Goal: Task Accomplishment & Management: Complete application form

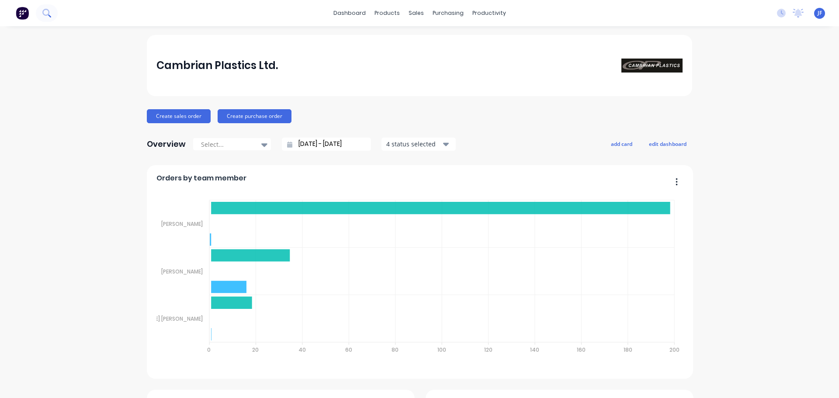
click at [47, 7] on button at bounding box center [47, 12] width 22 height 17
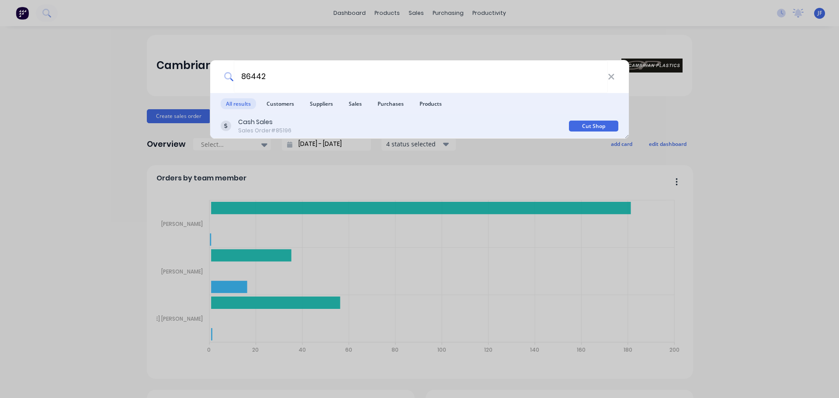
type input "86442"
click at [289, 129] on div "Cash Sales Sales Order #85196" at bounding box center [395, 126] width 348 height 17
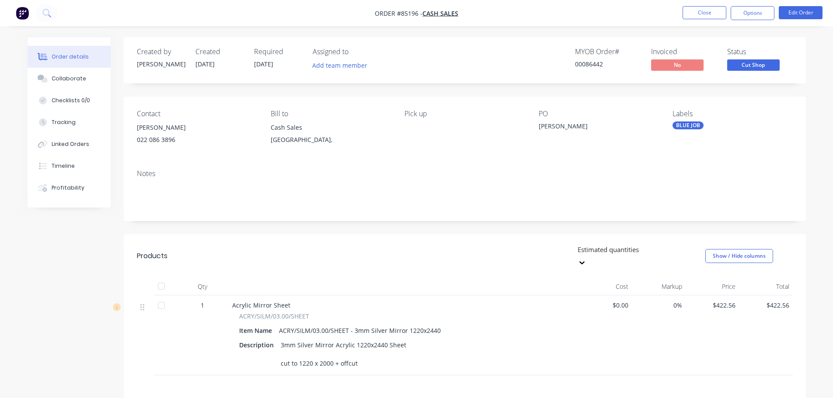
click at [736, 68] on span "Cut Shop" at bounding box center [753, 64] width 52 height 11
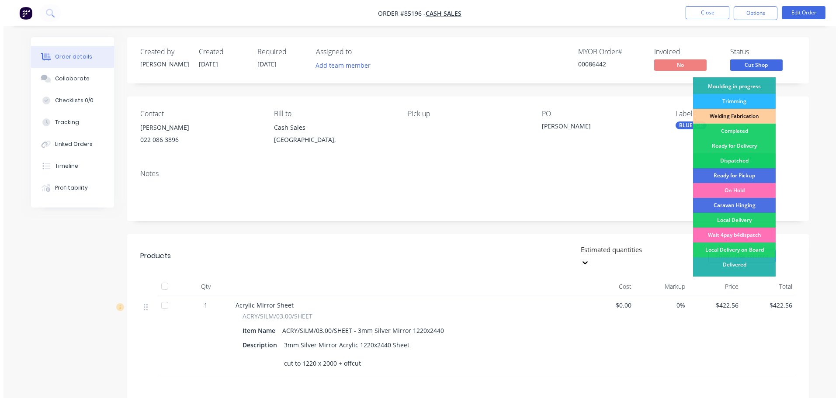
scroll to position [172, 0]
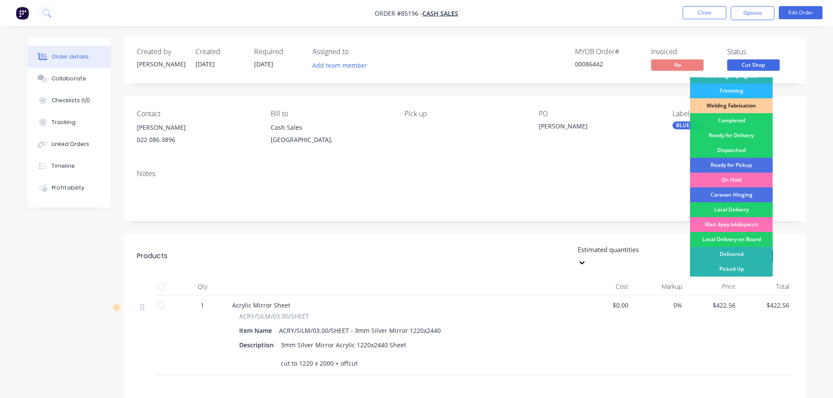
drag, startPoint x: 737, startPoint y: 162, endPoint x: 755, endPoint y: 87, distance: 77.2
click at [737, 162] on div "Ready for Pickup" at bounding box center [731, 165] width 83 height 15
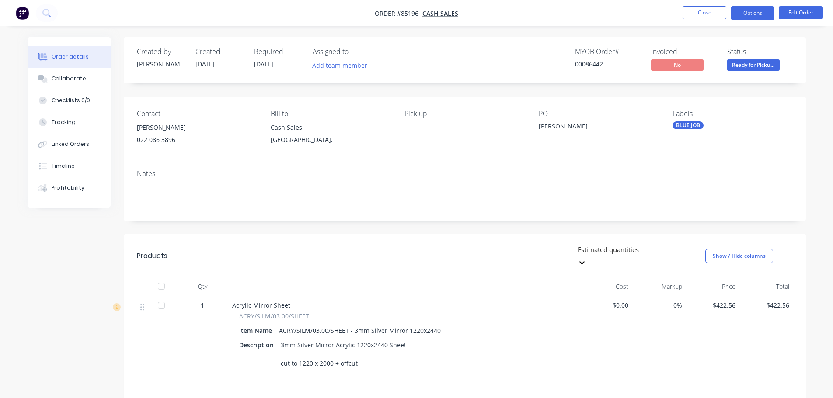
click at [764, 10] on button "Options" at bounding box center [753, 13] width 44 height 14
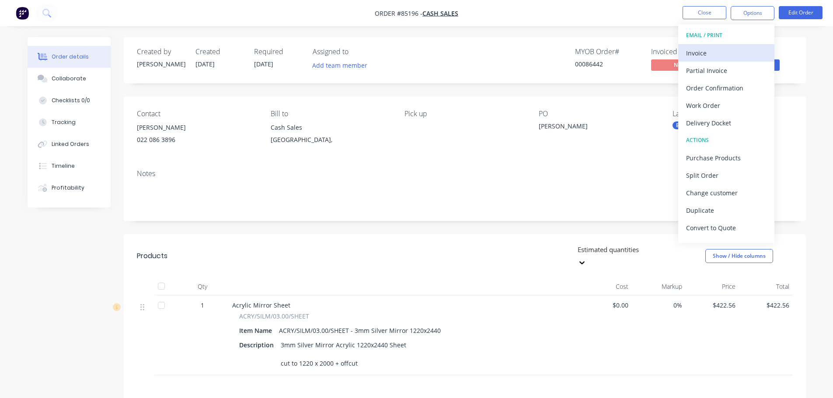
click at [738, 50] on div "Invoice" at bounding box center [726, 53] width 80 height 13
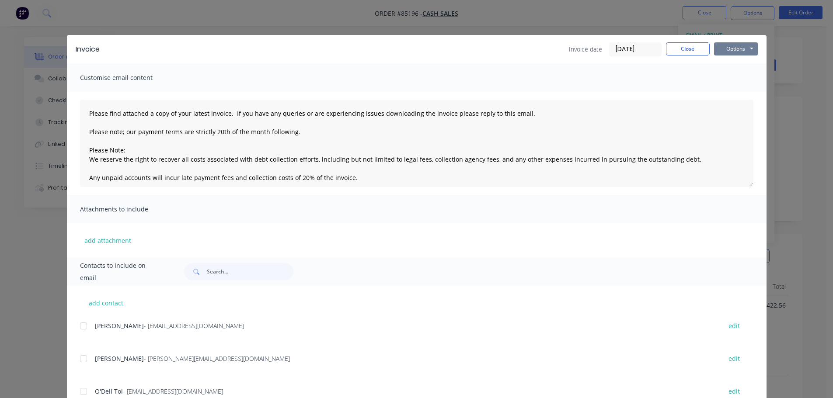
click at [740, 52] on button "Options" at bounding box center [736, 48] width 44 height 13
click at [742, 84] on button "Print" at bounding box center [742, 79] width 56 height 14
click at [678, 52] on button "Close" at bounding box center [688, 48] width 44 height 13
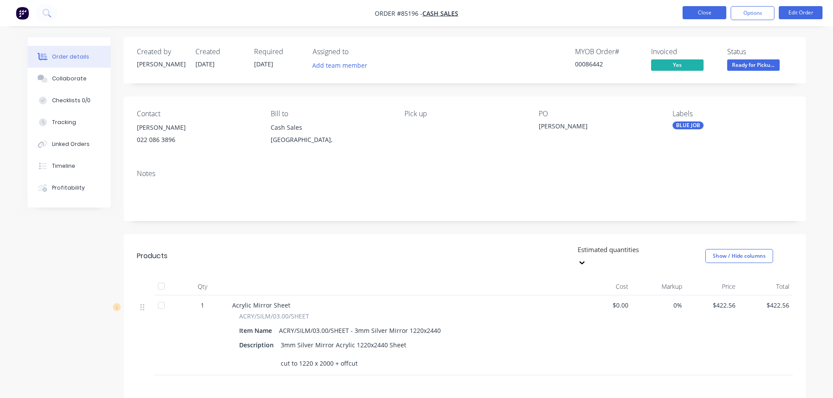
click at [701, 19] on button "Close" at bounding box center [704, 12] width 44 height 13
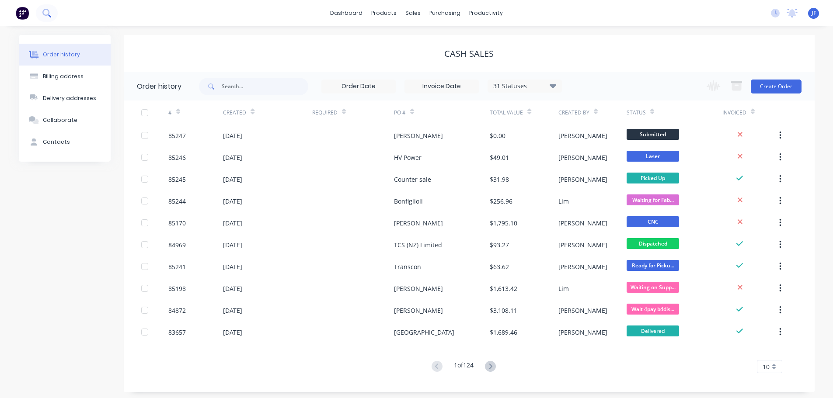
click at [54, 15] on button at bounding box center [47, 12] width 22 height 17
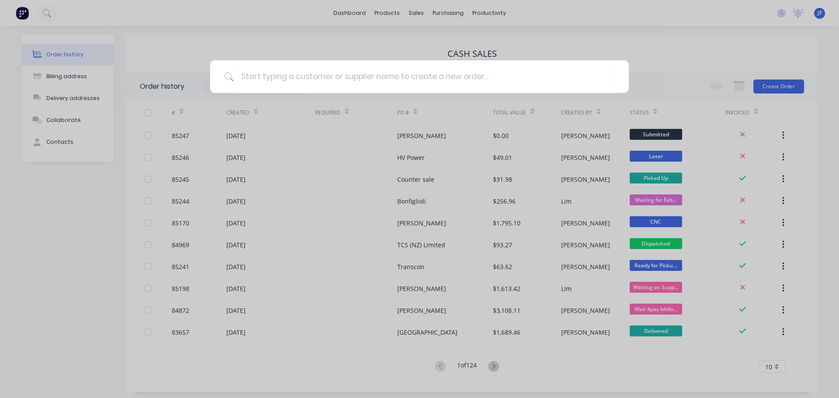
drag, startPoint x: 434, startPoint y: 40, endPoint x: 359, endPoint y: 40, distance: 74.3
click at [433, 40] on div at bounding box center [419, 199] width 839 height 398
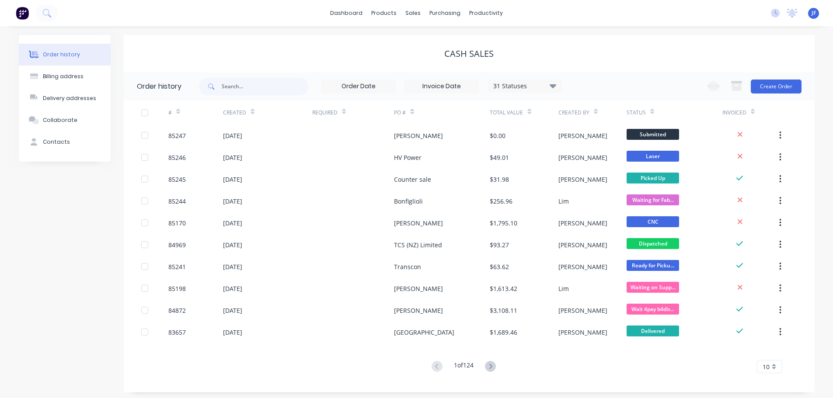
click at [8, 14] on div at bounding box center [29, 12] width 58 height 17
click at [19, 16] on img at bounding box center [22, 13] width 13 height 13
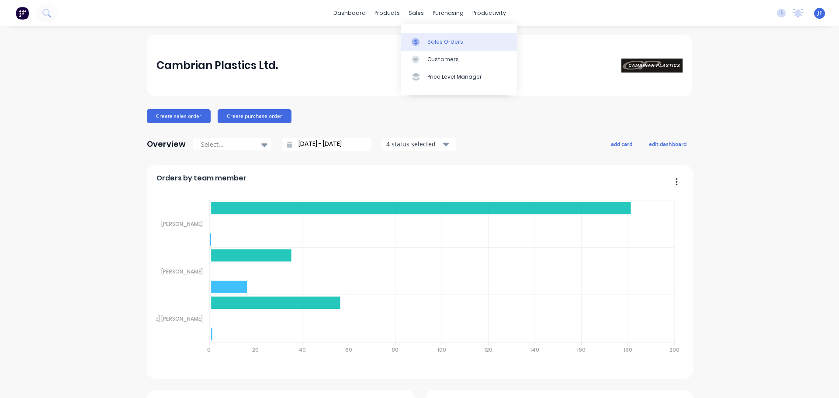
click at [431, 38] on div "Sales Orders" at bounding box center [446, 42] width 36 height 8
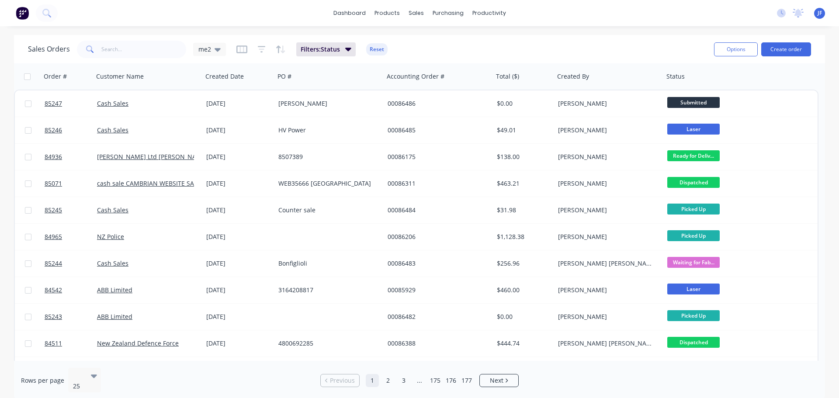
click at [120, 39] on div "Sales Orders me2 Filters: Status Reset" at bounding box center [367, 48] width 679 height 21
click at [125, 49] on input "text" at bounding box center [143, 49] width 85 height 17
type input "[PERSON_NAME]"
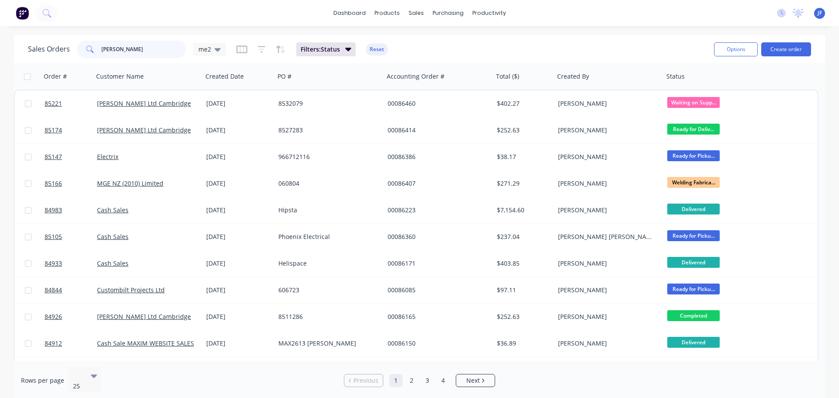
click at [106, 48] on input "[PERSON_NAME]" at bounding box center [143, 49] width 85 height 17
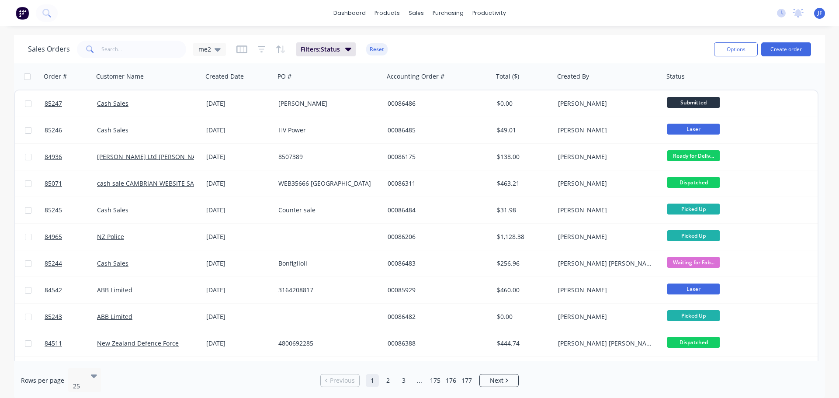
click at [132, 40] on div "Sales Orders me2 Filters: Status Reset" at bounding box center [367, 48] width 679 height 21
click at [137, 49] on input "text" at bounding box center [143, 49] width 85 height 17
type input "[PERSON_NAME]"
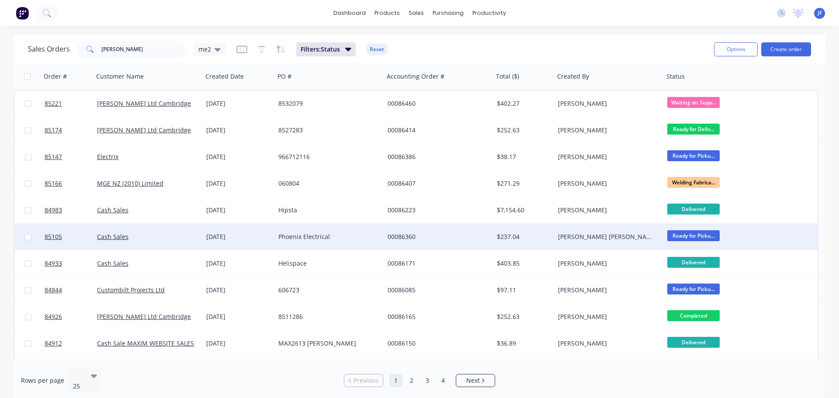
click at [306, 238] on div "Phoenix Electrical" at bounding box center [326, 237] width 97 height 9
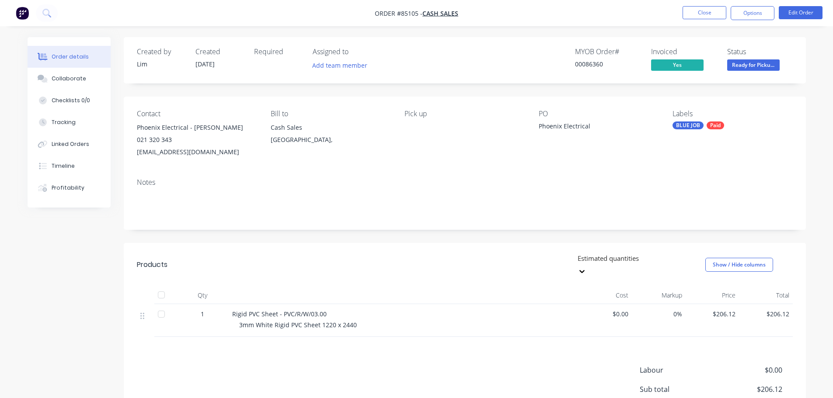
drag, startPoint x: 230, startPoint y: 153, endPoint x: 121, endPoint y: 153, distance: 108.4
click at [121, 153] on div "Order details Collaborate Checklists 0/0 Tracking Linked Orders Timeline Profit…" at bounding box center [417, 265] width 796 height 456
click at [240, 168] on div "Contact Phoenix Electrical - [PERSON_NAME] 021 320 343 [EMAIL_ADDRESS][DOMAIN_N…" at bounding box center [465, 134] width 682 height 75
drag, startPoint x: 223, startPoint y: 153, endPoint x: 130, endPoint y: 153, distance: 92.2
click at [130, 153] on div "Contact Phoenix Electrical - [PERSON_NAME] 021 320 343 [EMAIL_ADDRESS][DOMAIN_N…" at bounding box center [465, 134] width 682 height 75
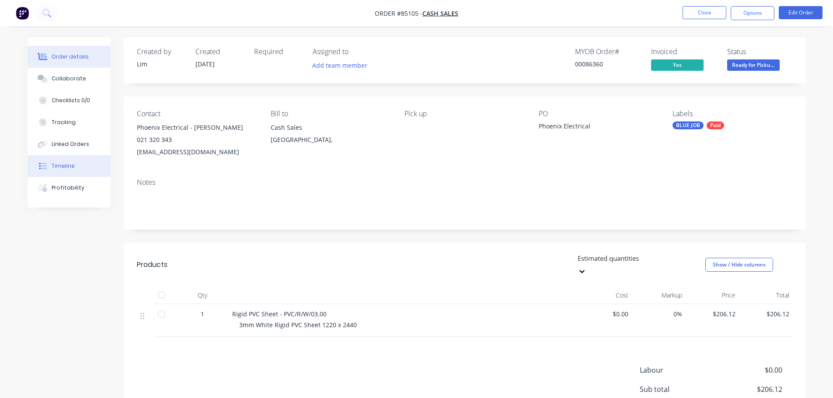
copy div "[EMAIL_ADDRESS][DOMAIN_NAME]"
click at [88, 163] on button "Timeline" at bounding box center [69, 166] width 83 height 22
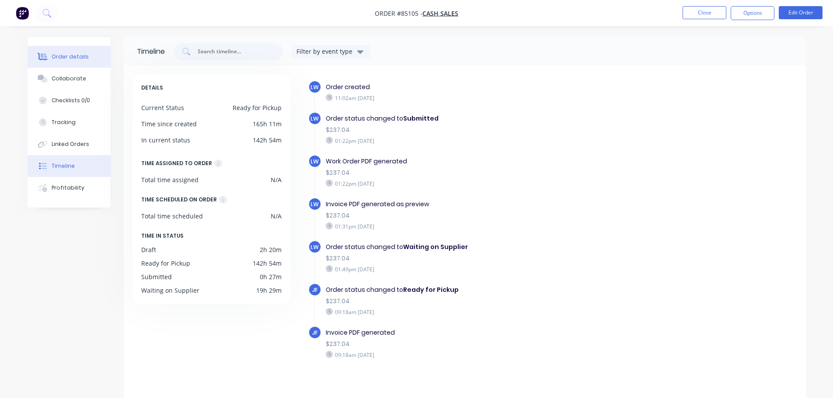
click at [56, 49] on button "Order details" at bounding box center [69, 57] width 83 height 22
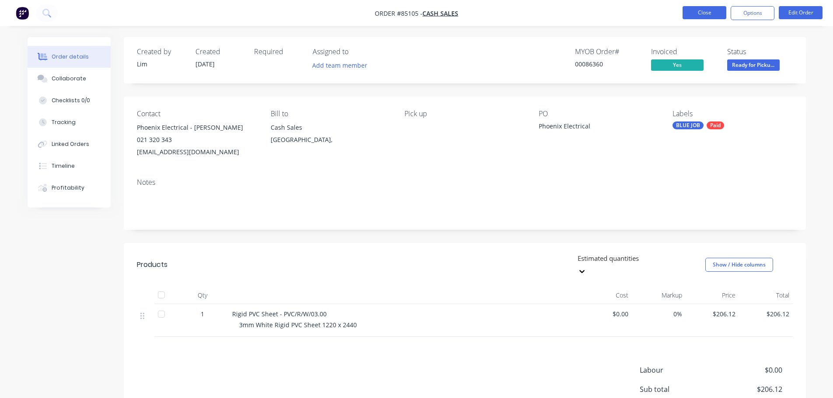
click at [702, 10] on button "Close" at bounding box center [704, 12] width 44 height 13
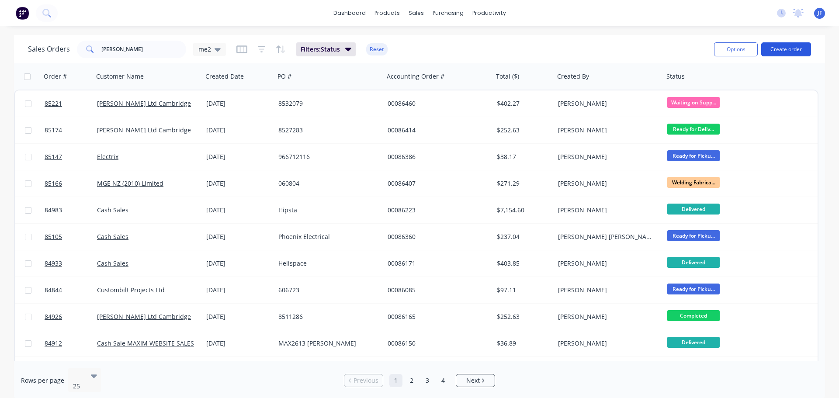
click at [783, 54] on button "Create order" at bounding box center [787, 49] width 50 height 14
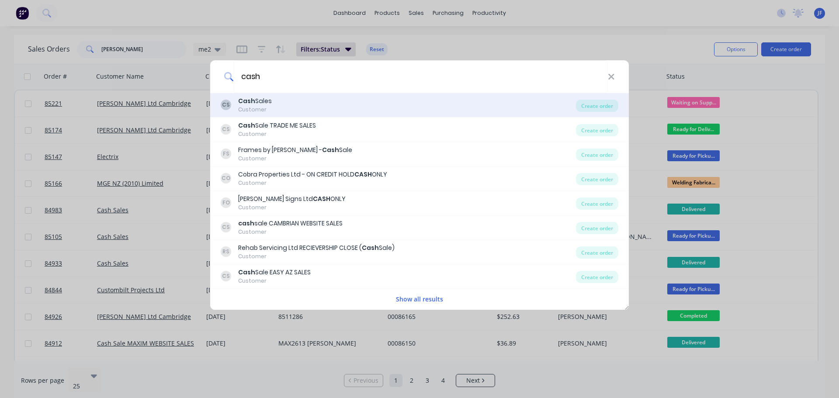
type input "cash"
click at [455, 115] on div "CS Cash Sales Customer Create order" at bounding box center [419, 105] width 419 height 24
click at [477, 101] on div "CS Cash Sales Customer" at bounding box center [398, 105] width 355 height 17
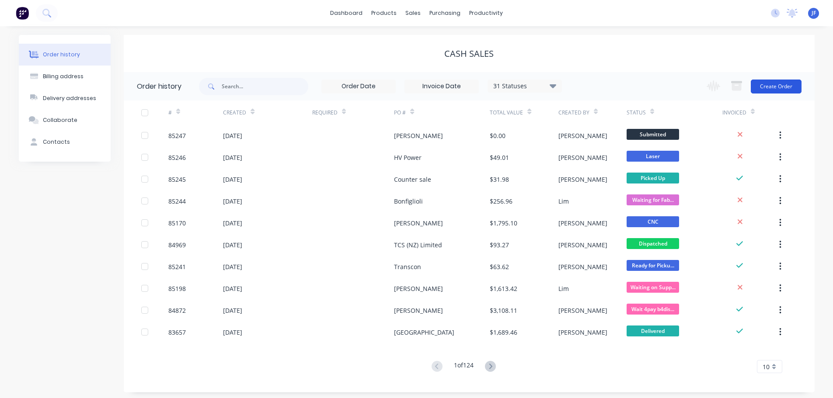
click at [781, 81] on button "Create Order" at bounding box center [776, 87] width 51 height 14
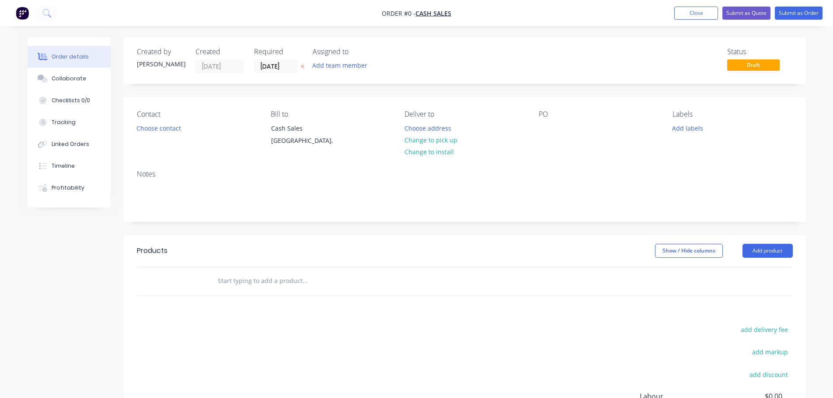
click at [304, 68] on button "button" at bounding box center [302, 67] width 9 height 10
click at [174, 124] on button "Choose contact" at bounding box center [159, 128] width 54 height 12
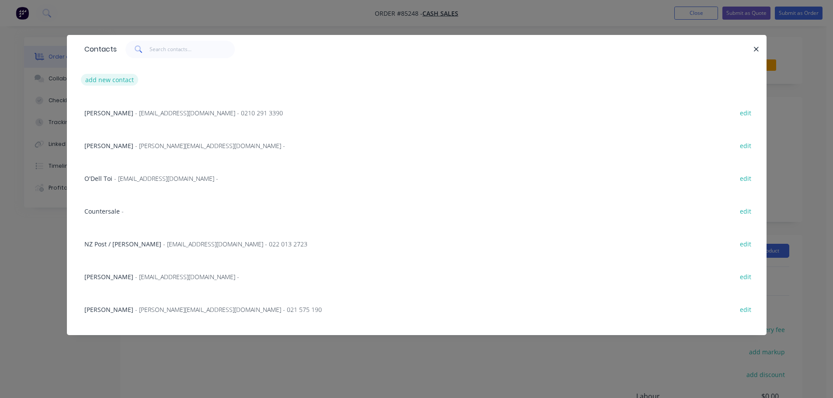
click at [115, 81] on button "add new contact" at bounding box center [110, 80] width 58 height 12
select select "NZ"
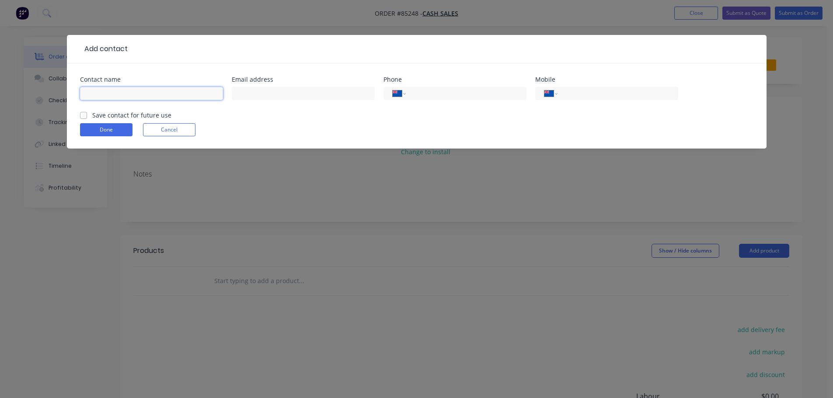
click at [126, 93] on input "text" at bounding box center [151, 93] width 143 height 13
type input "[PERSON_NAME]"
click at [599, 94] on input "tel" at bounding box center [616, 94] width 105 height 10
type input "0210 468 659"
click at [275, 94] on input "text" at bounding box center [303, 93] width 143 height 13
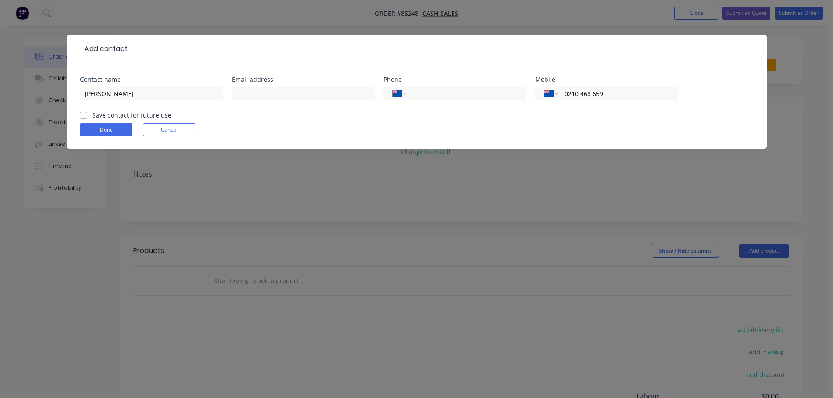
click at [128, 118] on label "Save contact for future use" at bounding box center [131, 115] width 79 height 9
click at [102, 115] on label "Save contact for future use" at bounding box center [131, 115] width 79 height 9
click at [87, 115] on input "Save contact for future use" at bounding box center [83, 115] width 7 height 8
checkbox input "true"
click at [96, 125] on button "Done" at bounding box center [106, 129] width 52 height 13
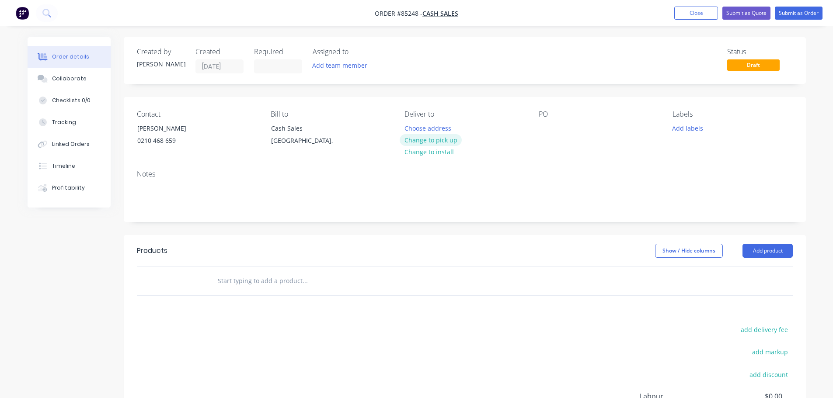
click at [449, 138] on button "Change to pick up" at bounding box center [431, 140] width 62 height 12
drag, startPoint x: 131, startPoint y: 126, endPoint x: 251, endPoint y: 117, distance: 120.5
click at [223, 124] on div "Contact [PERSON_NAME] [PHONE_NUMBER]" at bounding box center [197, 130] width 120 height 40
copy div "[PERSON_NAME]"
click at [545, 126] on div at bounding box center [546, 128] width 14 height 13
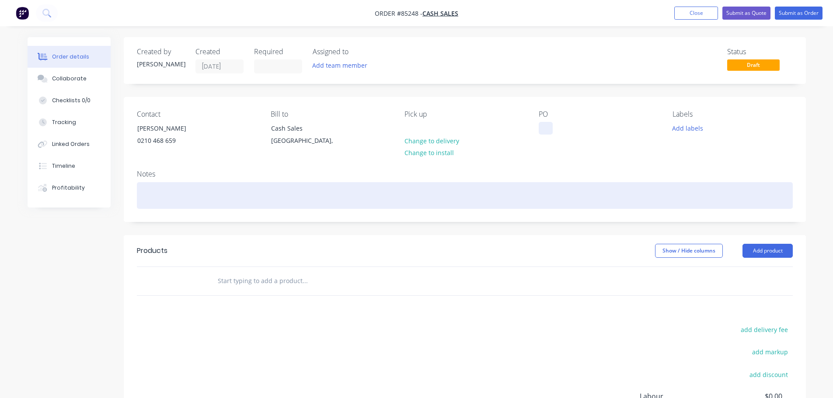
paste div
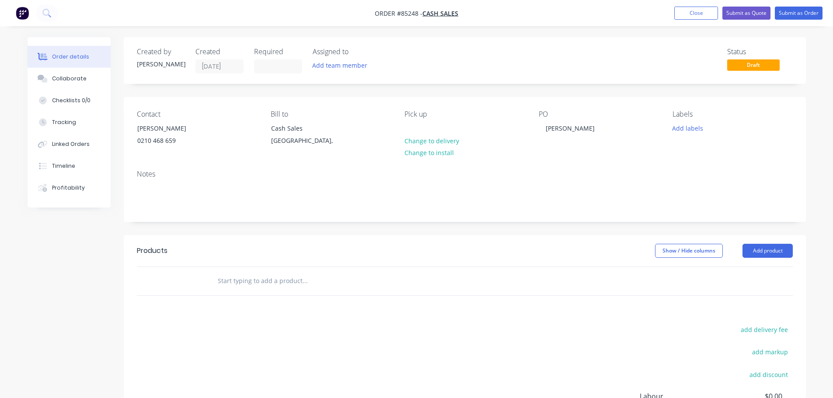
click at [296, 278] on input "text" at bounding box center [304, 280] width 175 height 17
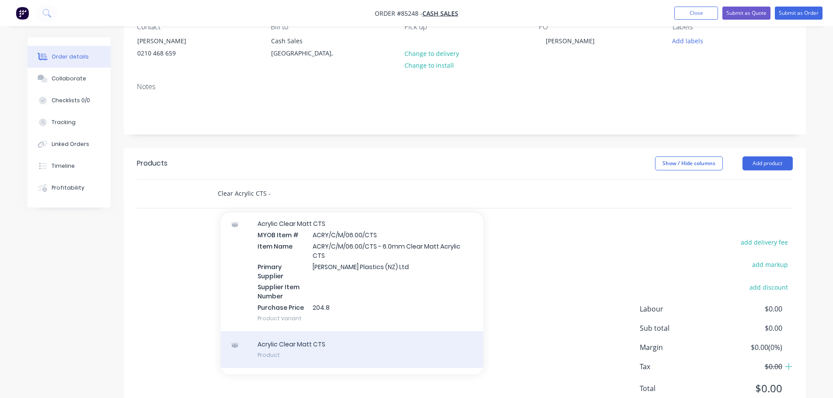
scroll to position [301, 0]
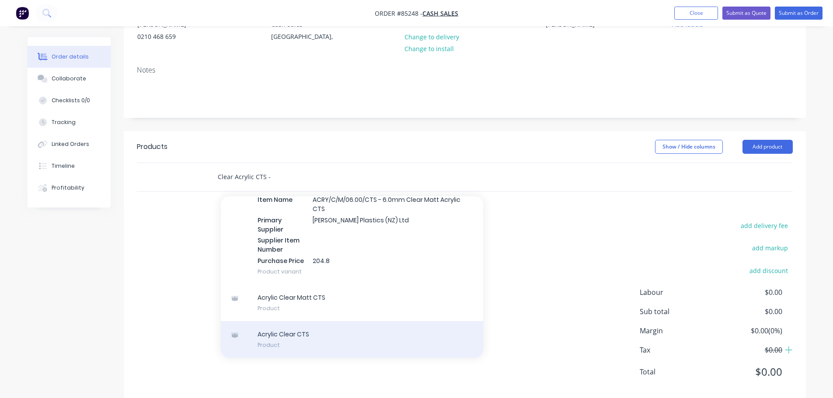
type input "Clear Acrylic CTS -"
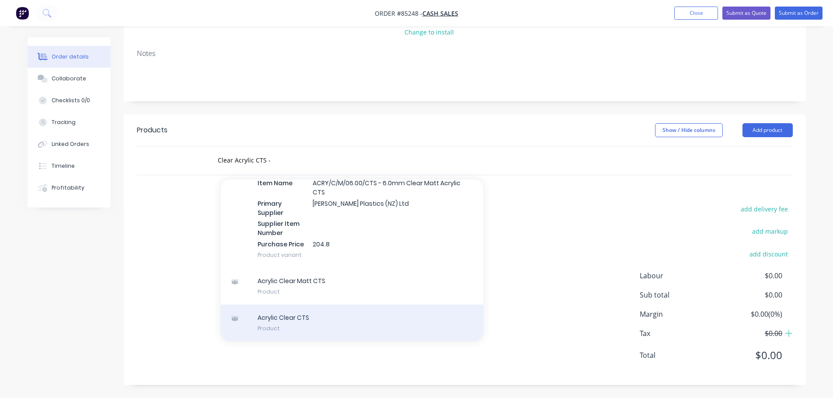
click at [296, 351] on div "add delivery fee add markup add discount Labour $0.00 Sub total $0.00 Margin $0…" at bounding box center [465, 287] width 656 height 169
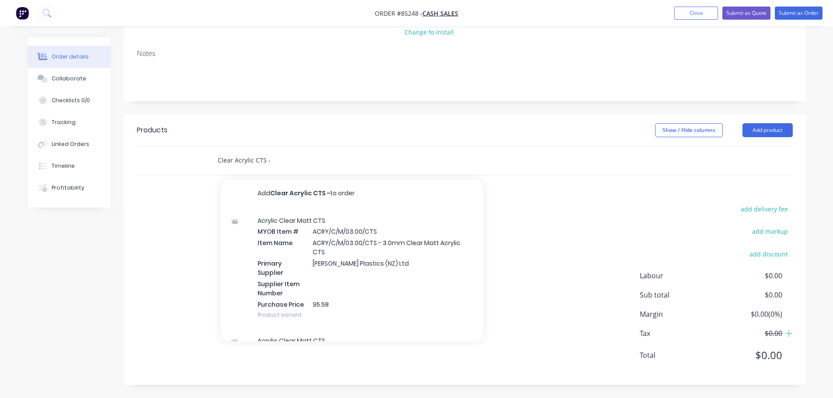
click at [306, 157] on input "Clear Acrylic CTS -" at bounding box center [304, 160] width 175 height 17
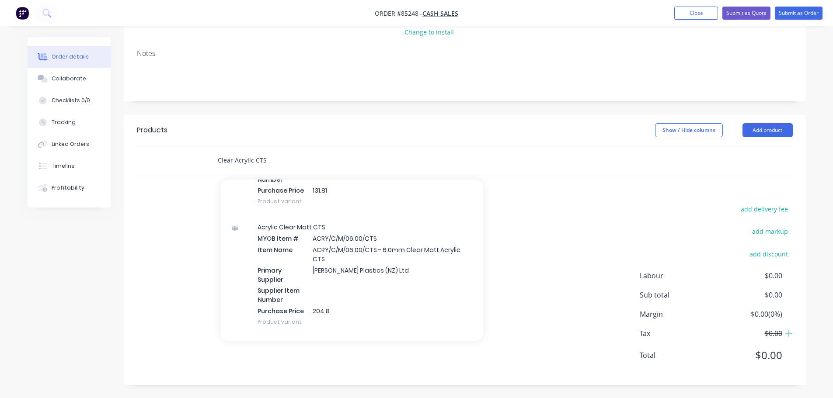
scroll to position [301, 0]
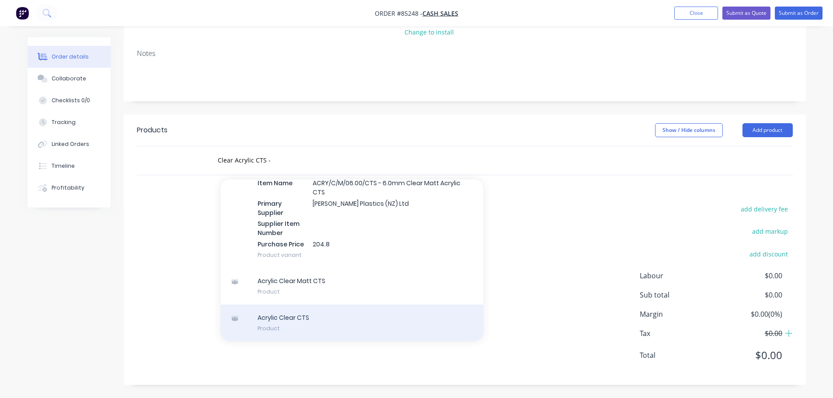
click at [296, 319] on div "Acrylic Clear CTS Product" at bounding box center [352, 323] width 262 height 37
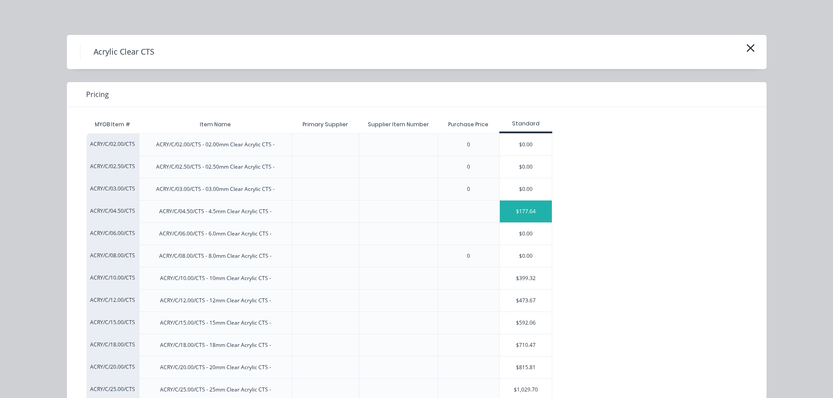
click at [521, 211] on div "$177.64" at bounding box center [526, 212] width 52 height 22
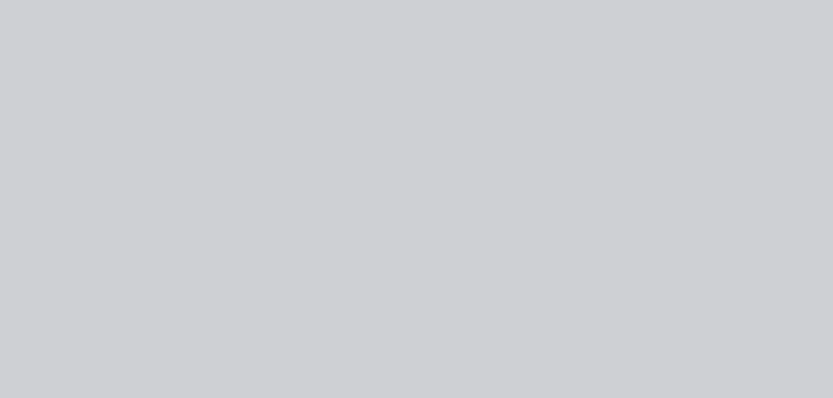
type input "$177.64"
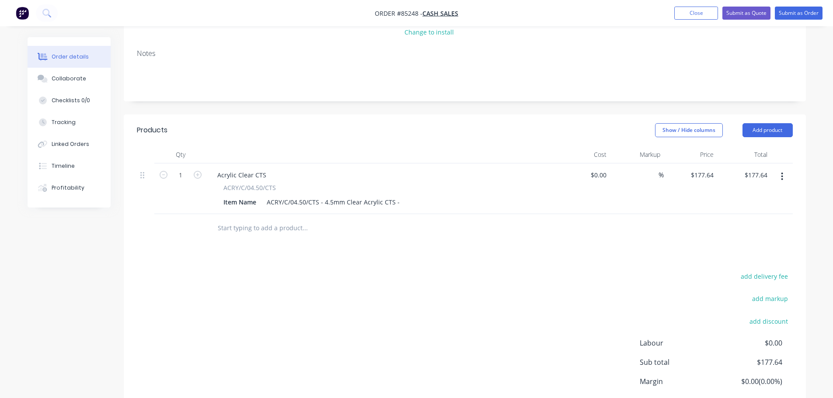
click at [786, 177] on button "button" at bounding box center [782, 177] width 21 height 16
click at [760, 216] on div "Duplicate" at bounding box center [750, 217] width 67 height 13
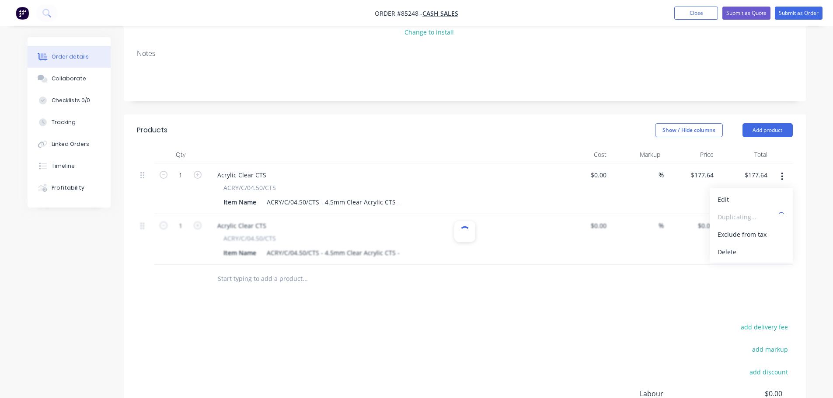
type input "$177.64"
click at [397, 202] on div "ACRY/C/04.50/CTS - 4.5mm Clear Acrylic CTS -" at bounding box center [333, 202] width 140 height 13
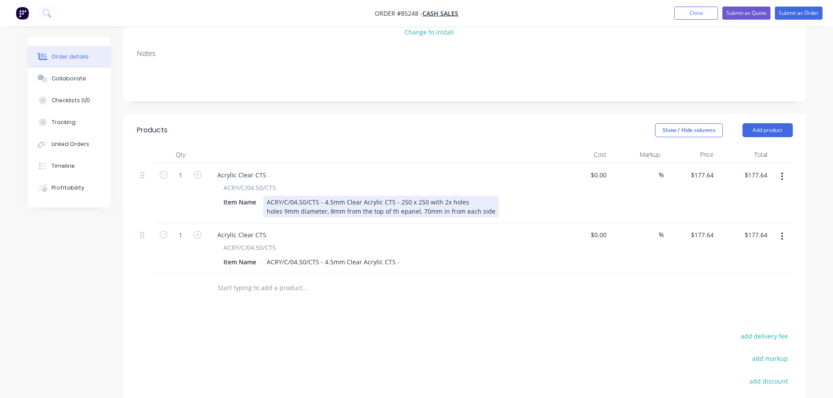
click at [402, 211] on div "ACRY/C/04.50/CTS - 4.5mm Clear Acrylic CTS - 250 x 250 with 2x holes holes 9mm …" at bounding box center [381, 207] width 236 height 22
drag, startPoint x: 396, startPoint y: 201, endPoint x: 522, endPoint y: 242, distance: 132.3
click at [522, 242] on div "1 Acrylic Clear CTS ACRY/C/04.50/CTS Item Name ACRY/C/04.50/CTS - 4.5mm Clear A…" at bounding box center [465, 218] width 656 height 111
copy div "250 x 250 with 2x holes holes 9mm diameter, 8mm from the top of the panel, 70mm…"
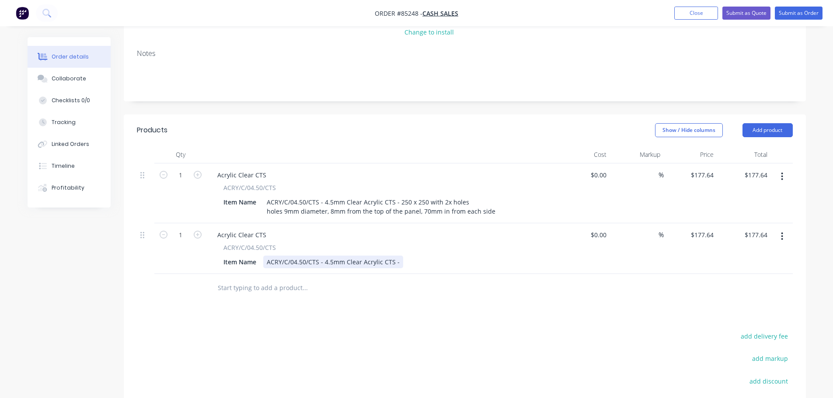
click at [397, 263] on div "ACRY/C/04.50/CTS - 4.5mm Clear Acrylic CTS -" at bounding box center [333, 262] width 140 height 13
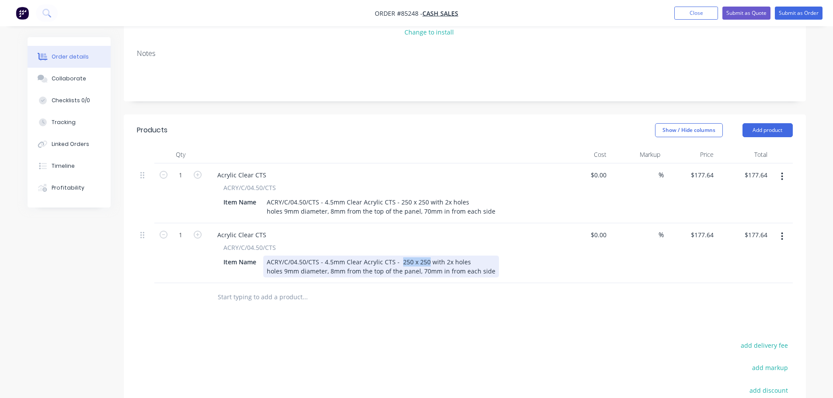
drag, startPoint x: 424, startPoint y: 261, endPoint x: 400, endPoint y: 261, distance: 24.9
click at [400, 261] on div "ACRY/C/04.50/CTS - 4.5mm Clear Acrylic CTS - 250 x 250 with 2x holes holes 9mm …" at bounding box center [381, 267] width 236 height 22
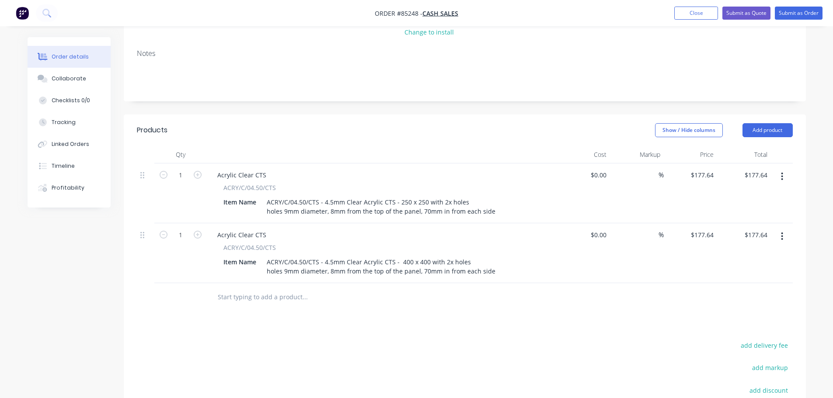
click at [403, 306] on div at bounding box center [364, 297] width 315 height 28
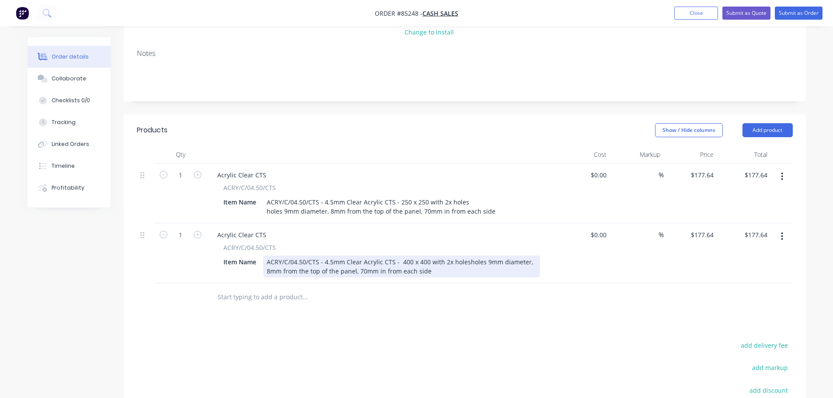
click at [465, 262] on div "ACRY/C/04.50/CTS - 4.5mm Clear Acrylic CTS - 400 x 400 with 2x holesholes 9mm d…" at bounding box center [401, 267] width 277 height 22
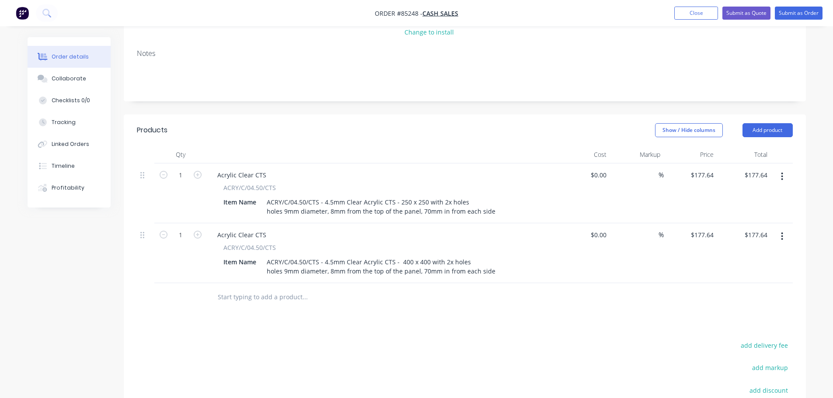
click at [494, 316] on div "Products Show / Hide columns Add product Qty Cost Markup Price Total 1 Acrylic …" at bounding box center [465, 318] width 682 height 407
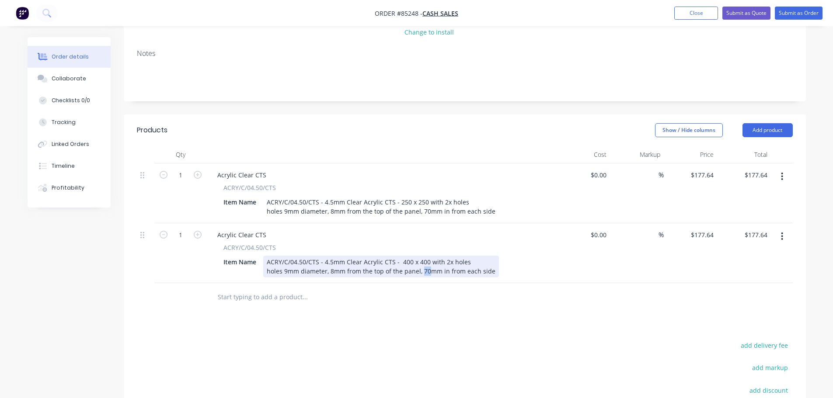
drag, startPoint x: 420, startPoint y: 271, endPoint x: 427, endPoint y: 271, distance: 7.0
click at [427, 271] on div "ACRY/C/04.50/CTS - 4.5mm Clear Acrylic CTS - 400 x 400 with 2x holes holes 9mm …" at bounding box center [381, 267] width 236 height 22
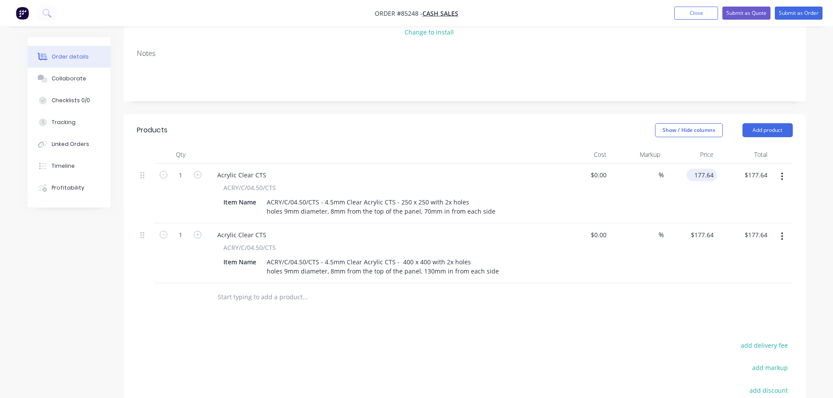
click at [709, 175] on input "177.64" at bounding box center [703, 175] width 27 height 13
type input "$7.92"
click at [704, 233] on input "177.64" at bounding box center [703, 235] width 27 height 13
type input "$17.15"
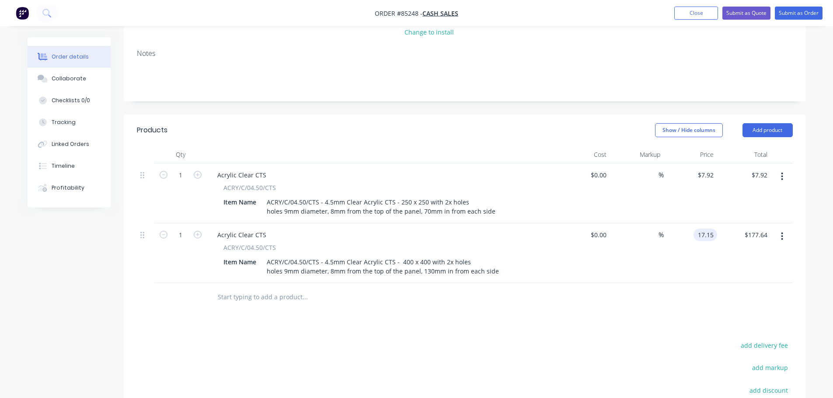
type input "$17.15"
click at [701, 302] on div at bounding box center [465, 297] width 656 height 28
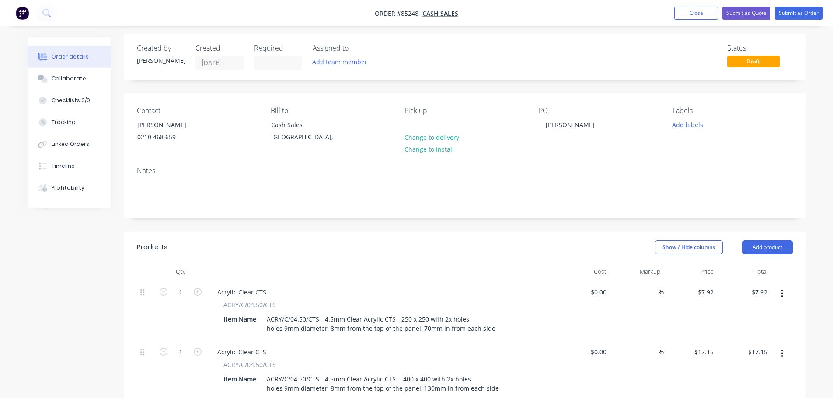
scroll to position [0, 0]
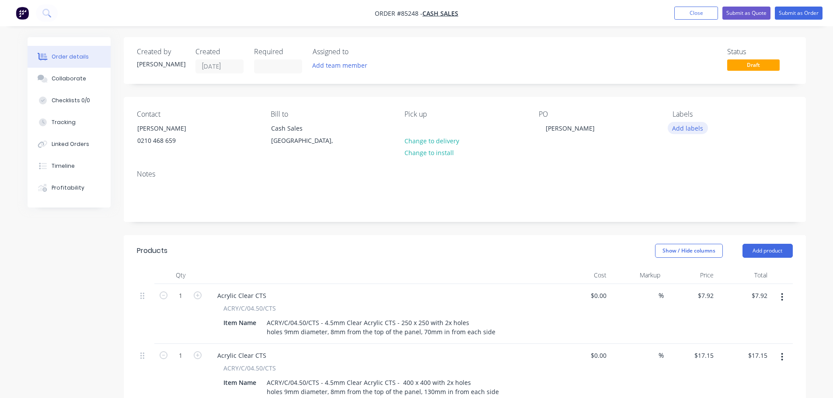
click at [687, 130] on button "Add labels" at bounding box center [688, 128] width 40 height 12
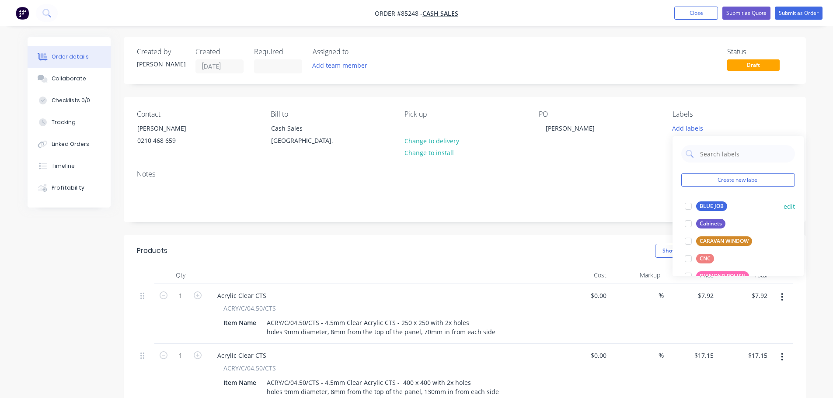
click at [703, 203] on div "BLUE JOB" at bounding box center [711, 207] width 31 height 10
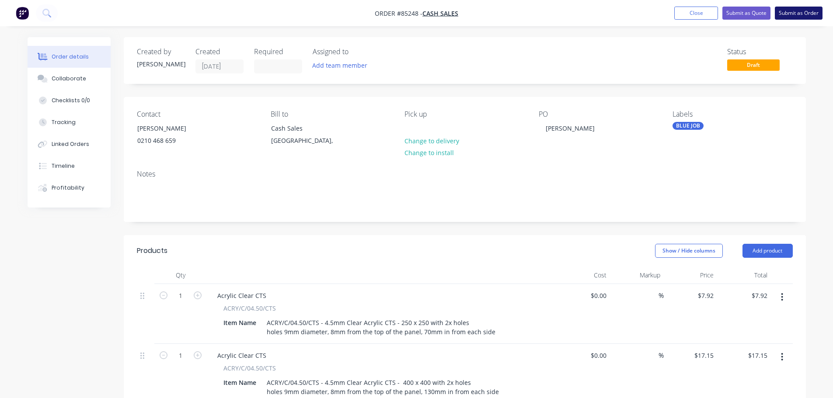
click at [797, 13] on button "Submit as Order" at bounding box center [799, 13] width 48 height 13
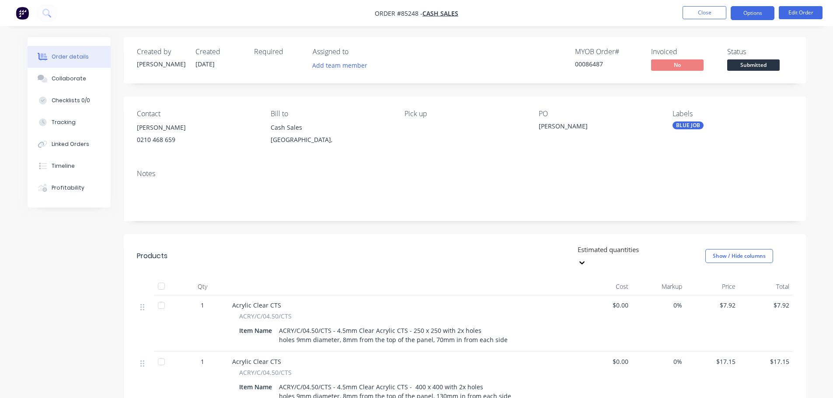
click at [752, 13] on button "Options" at bounding box center [753, 13] width 44 height 14
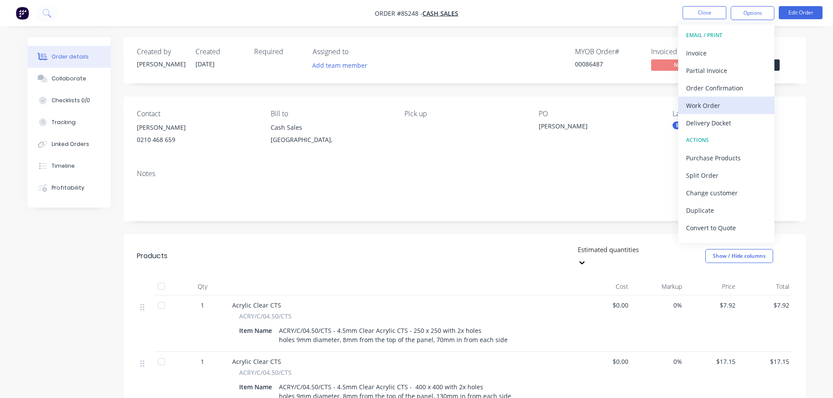
click at [714, 100] on div "Work Order" at bounding box center [726, 105] width 80 height 13
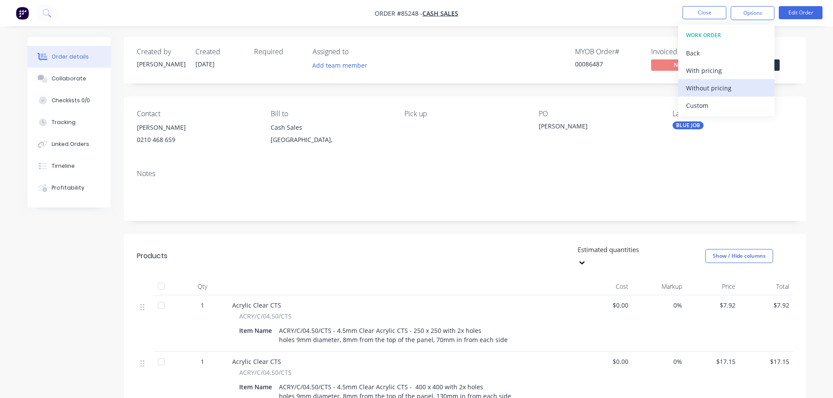
click at [715, 90] on div "Without pricing" at bounding box center [726, 88] width 80 height 13
click at [567, 68] on div "MYOB Order # 00086487 Invoiced No Status Submitted" at bounding box center [596, 60] width 393 height 25
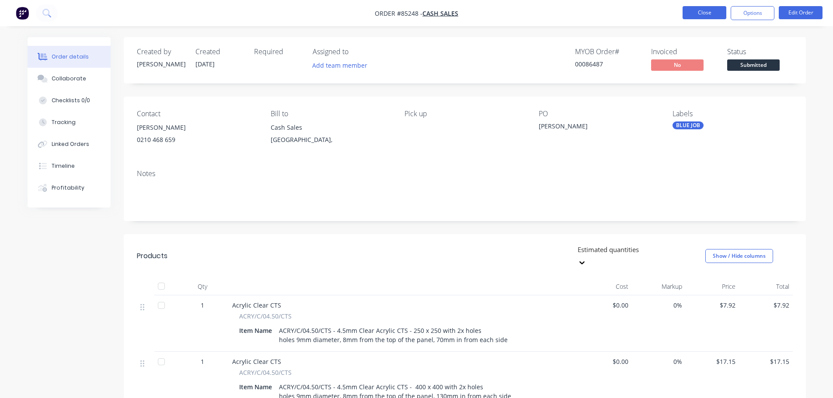
click at [720, 10] on button "Close" at bounding box center [704, 12] width 44 height 13
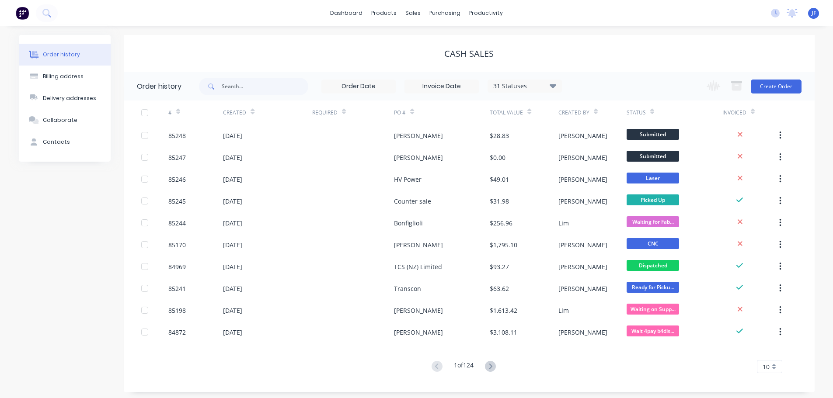
click at [284, 63] on div "Cash Sales" at bounding box center [469, 53] width 691 height 37
